Goal: Transaction & Acquisition: Purchase product/service

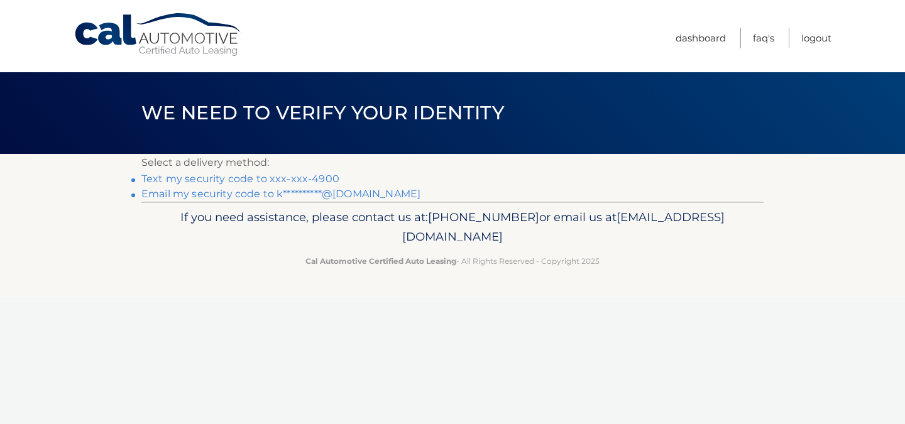
click at [292, 177] on link "Text my security code to xxx-xxx-4900" at bounding box center [240, 179] width 198 height 12
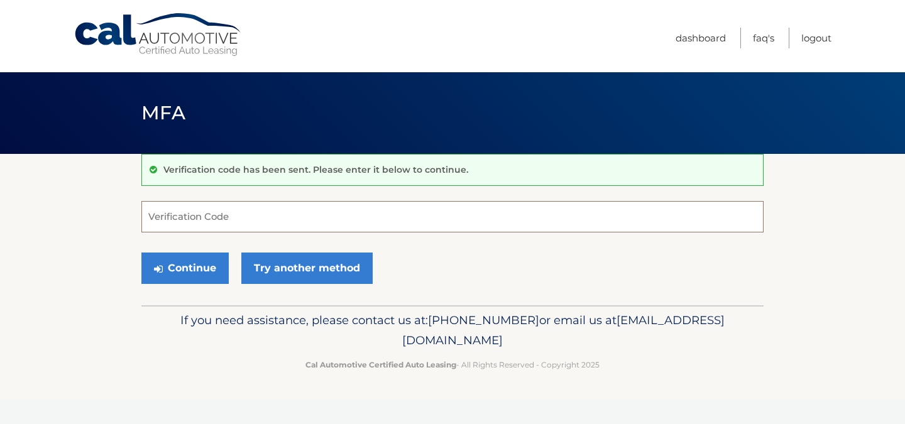
click at [440, 209] on input "Verification Code" at bounding box center [452, 216] width 622 height 31
type input "626548"
click at [178, 270] on button "Continue" at bounding box center [184, 268] width 87 height 31
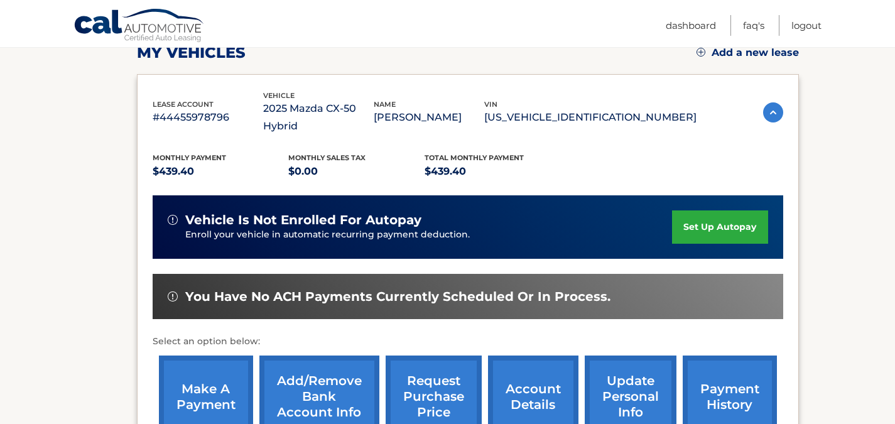
scroll to position [188, 0]
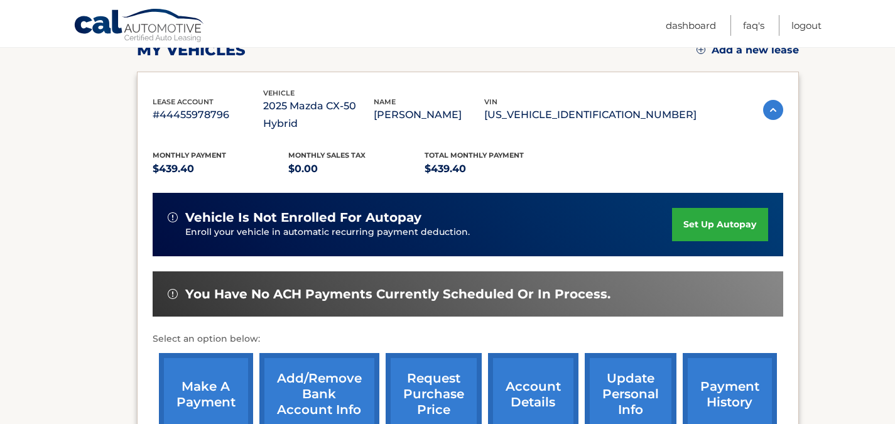
click at [212, 371] on link "make a payment" at bounding box center [206, 394] width 94 height 82
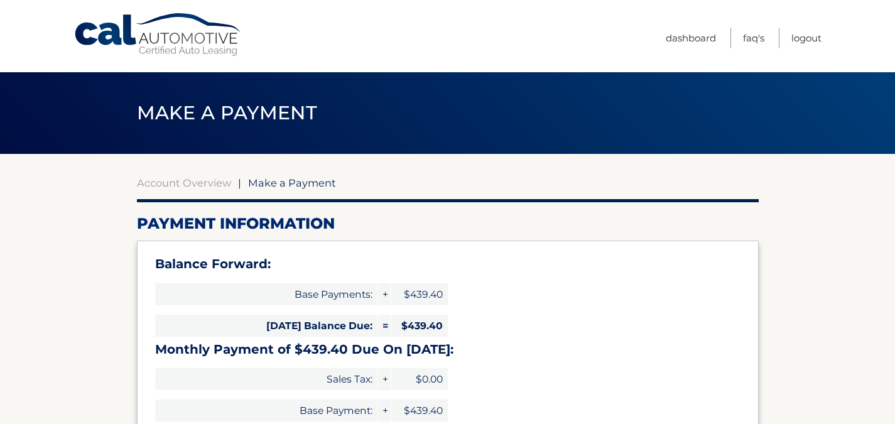
type input "878.80"
select select "MWEzMDljZDgtZjI0Ny00MDVjLWIyMGUtMWQ3YTI0NzBmYWFm"
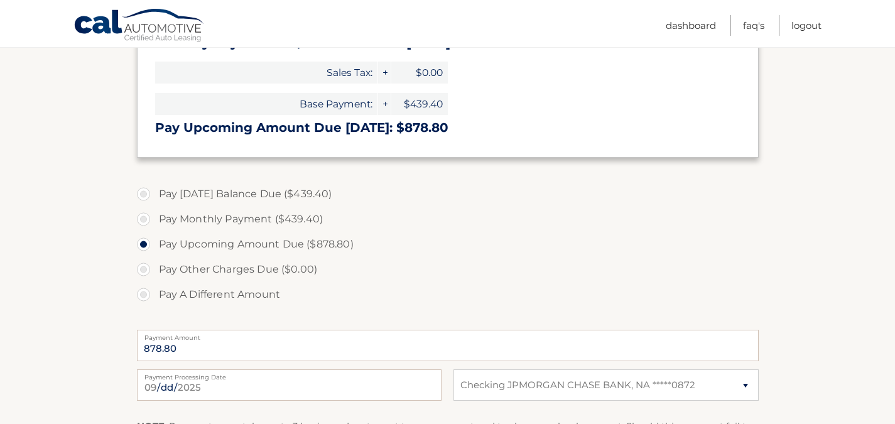
scroll to position [314, 0]
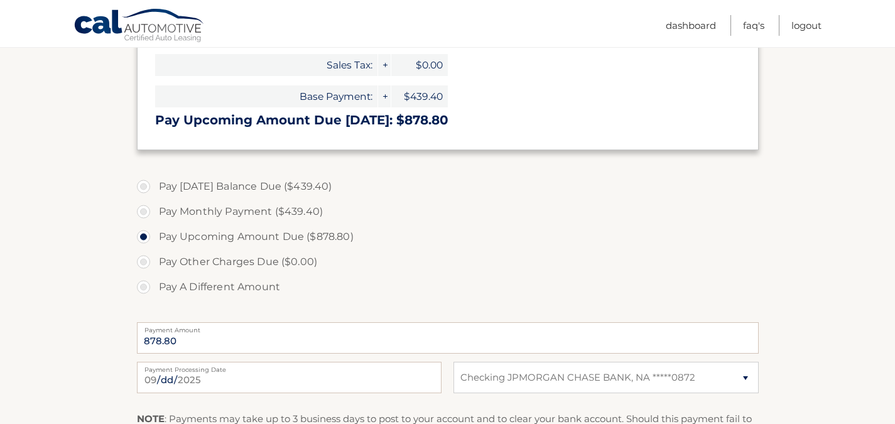
click at [144, 214] on label "Pay Monthly Payment ($439.40)" at bounding box center [448, 211] width 622 height 25
click at [144, 214] on input "Pay Monthly Payment ($439.40)" at bounding box center [148, 209] width 13 height 20
radio input "true"
type input "439.40"
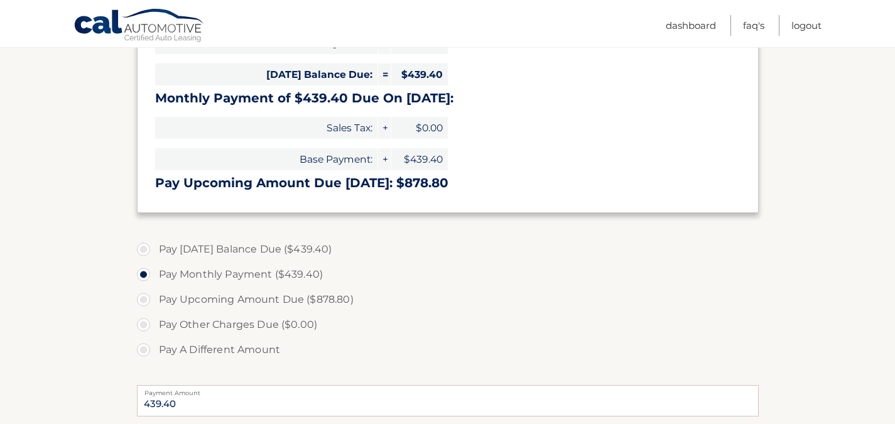
scroll to position [126, 0]
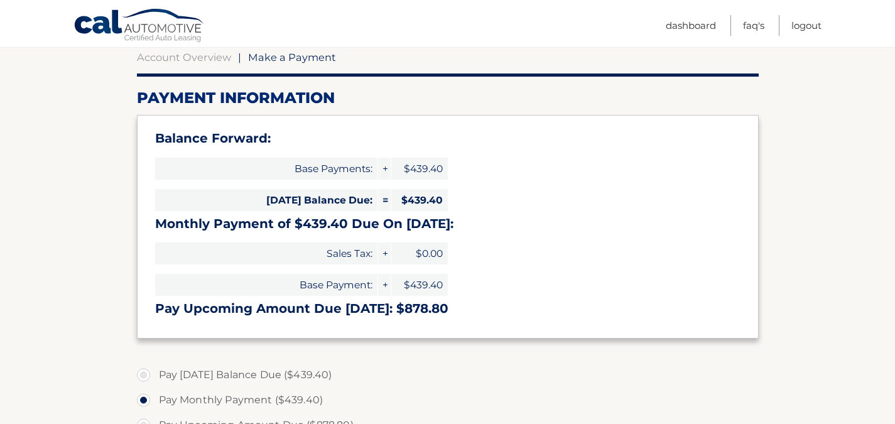
click at [49, 272] on section "Account Overview | Make a Payment Payment Information Balance Forward: Base Pay…" at bounding box center [447, 379] width 895 height 702
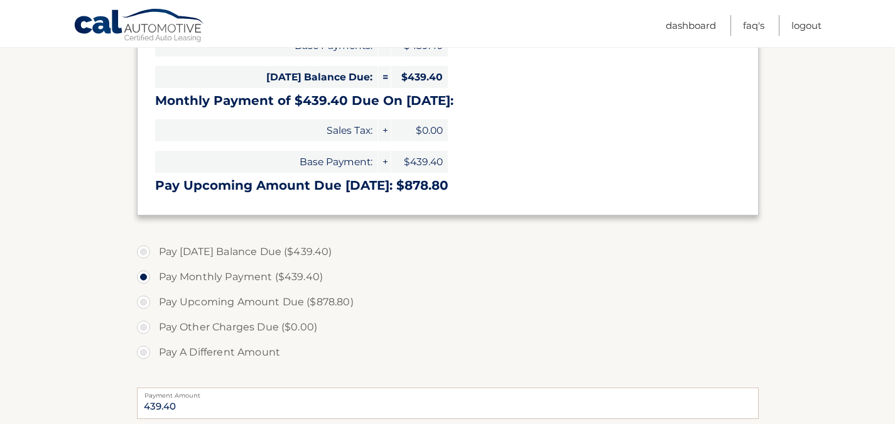
scroll to position [314, 0]
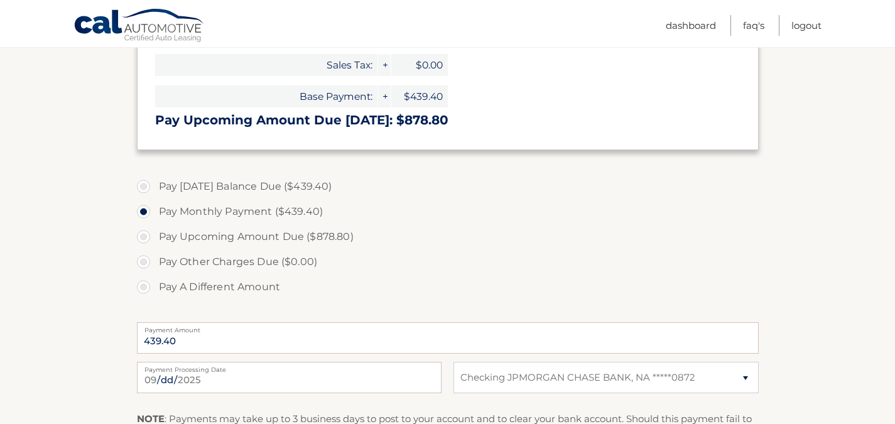
click at [147, 236] on label "Pay Upcoming Amount Due ($878.80)" at bounding box center [448, 236] width 622 height 25
click at [147, 236] on input "Pay Upcoming Amount Due ($878.80)" at bounding box center [148, 234] width 13 height 20
radio input "true"
type input "878.80"
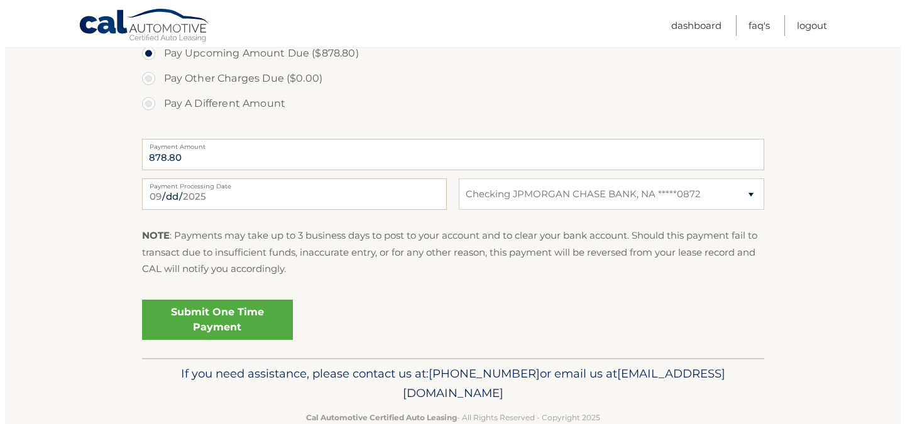
scroll to position [527, 0]
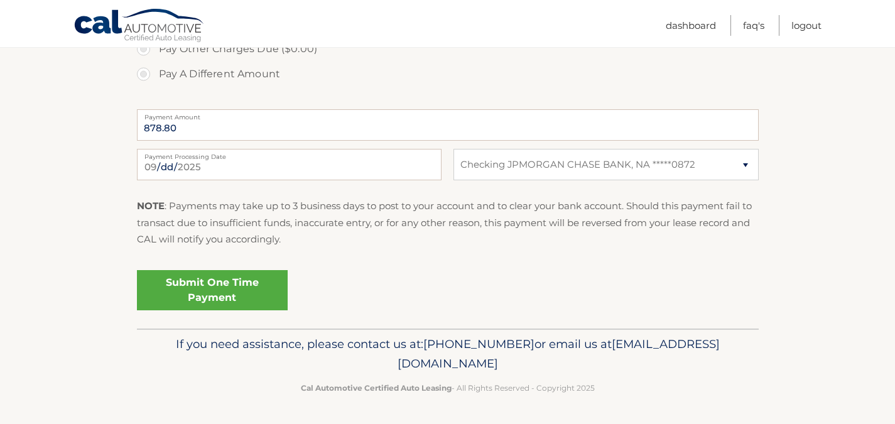
click at [234, 293] on link "Submit One Time Payment" at bounding box center [212, 290] width 151 height 40
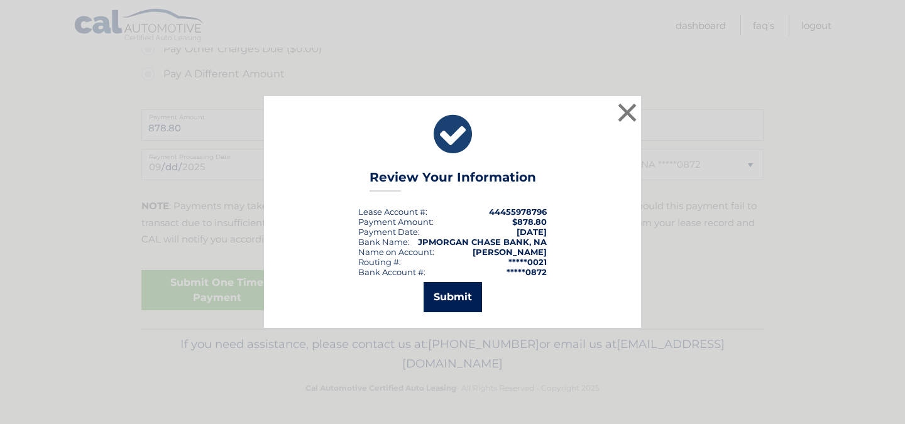
click at [469, 298] on button "Submit" at bounding box center [452, 297] width 58 height 30
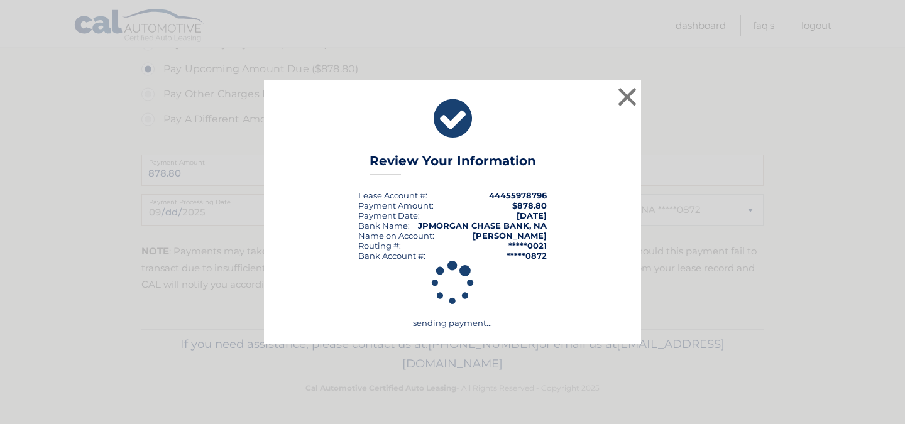
scroll to position [482, 0]
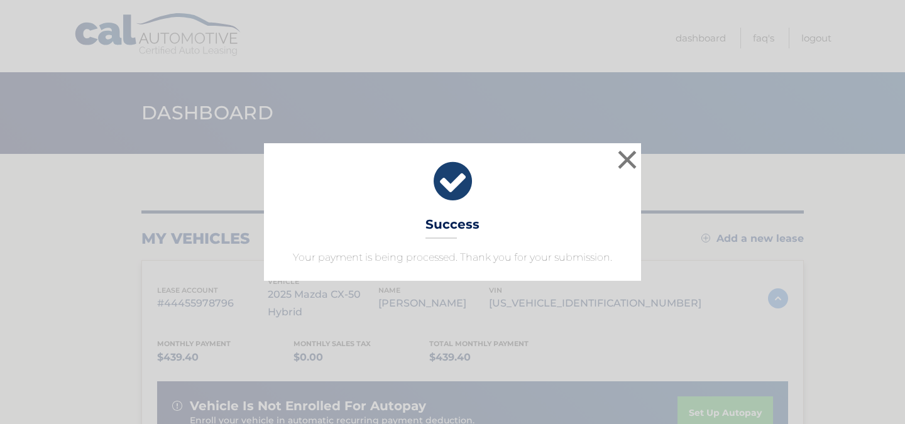
click at [568, 50] on div "× Success Your payment is being processed. Thank you for your submission. Loadi…" at bounding box center [452, 212] width 905 height 424
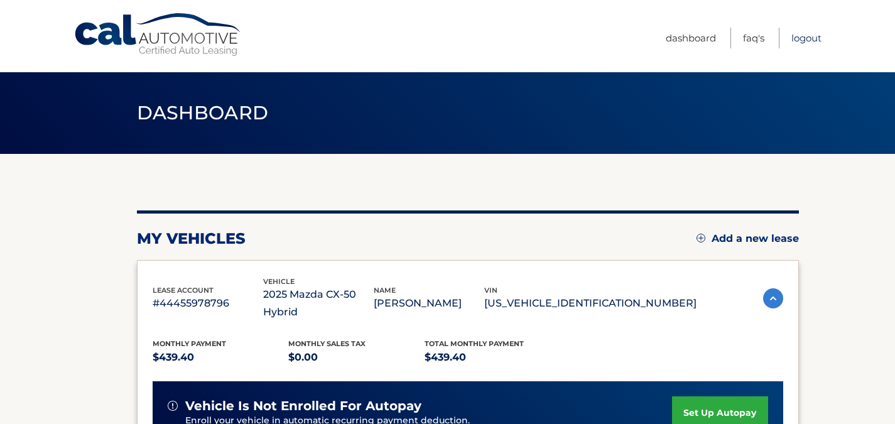
click at [809, 36] on link "Logout" at bounding box center [807, 38] width 30 height 21
